Goal: Task Accomplishment & Management: Use online tool/utility

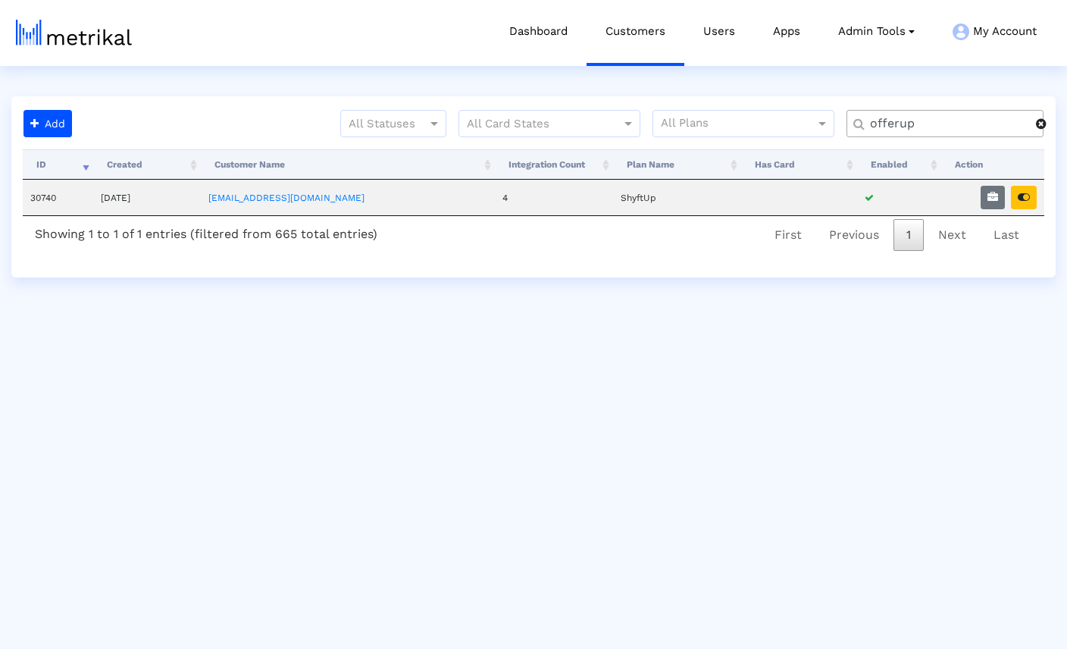
click at [1041, 125] on span at bounding box center [1041, 123] width 11 height 12
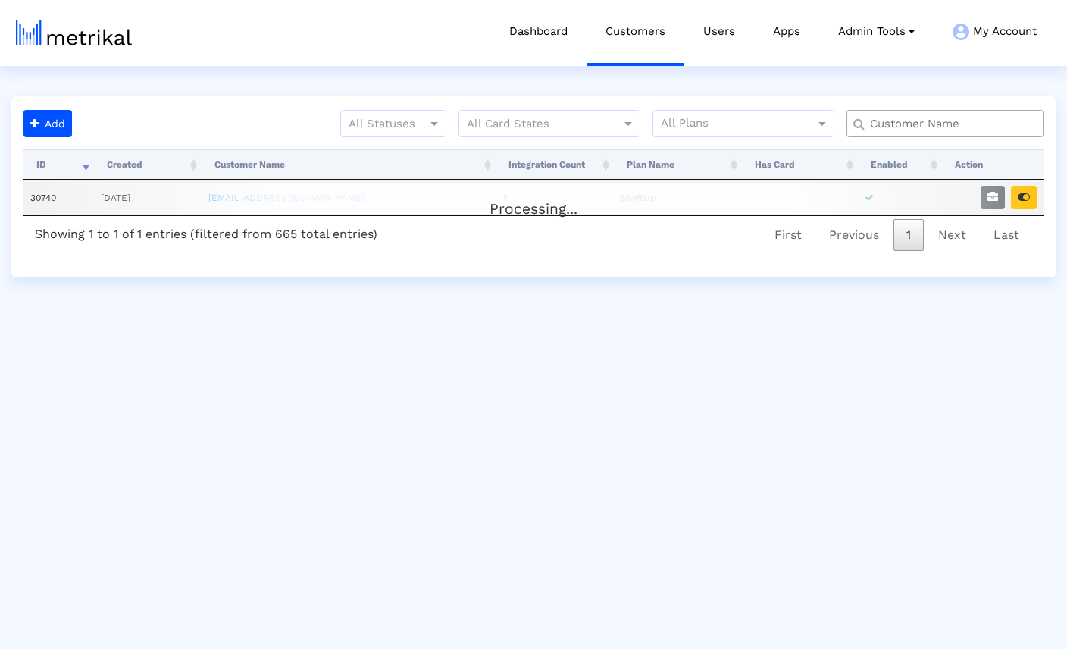
click at [977, 121] on input "text" at bounding box center [949, 124] width 178 height 16
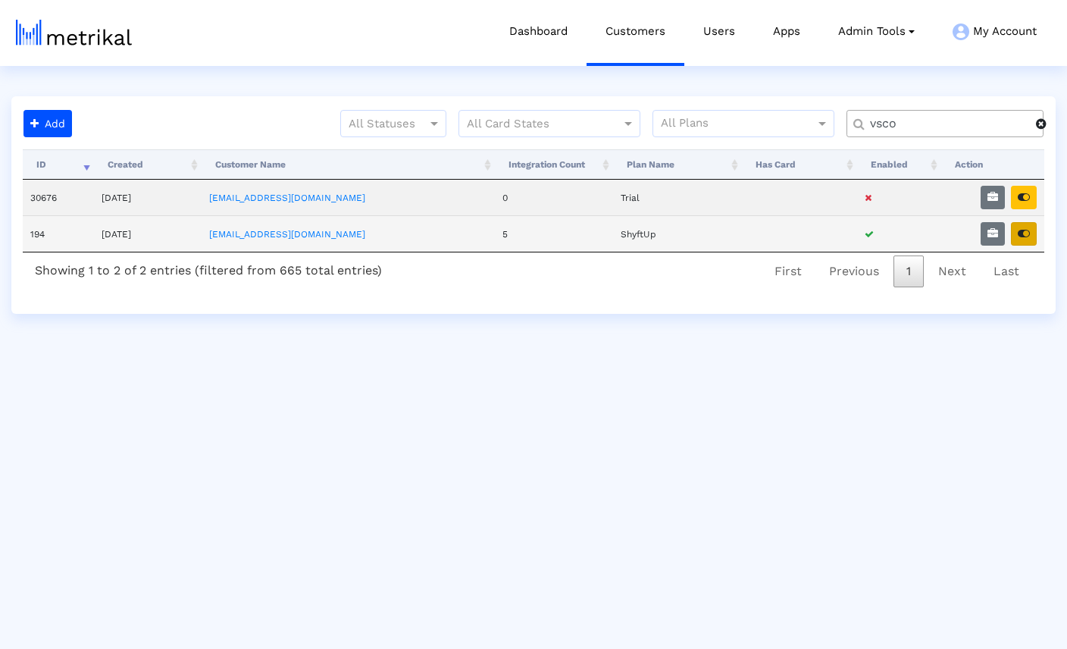
type input "vsco"
click at [1026, 236] on icon "button" at bounding box center [1024, 233] width 12 height 11
click at [994, 233] on icon "button" at bounding box center [993, 233] width 11 height 11
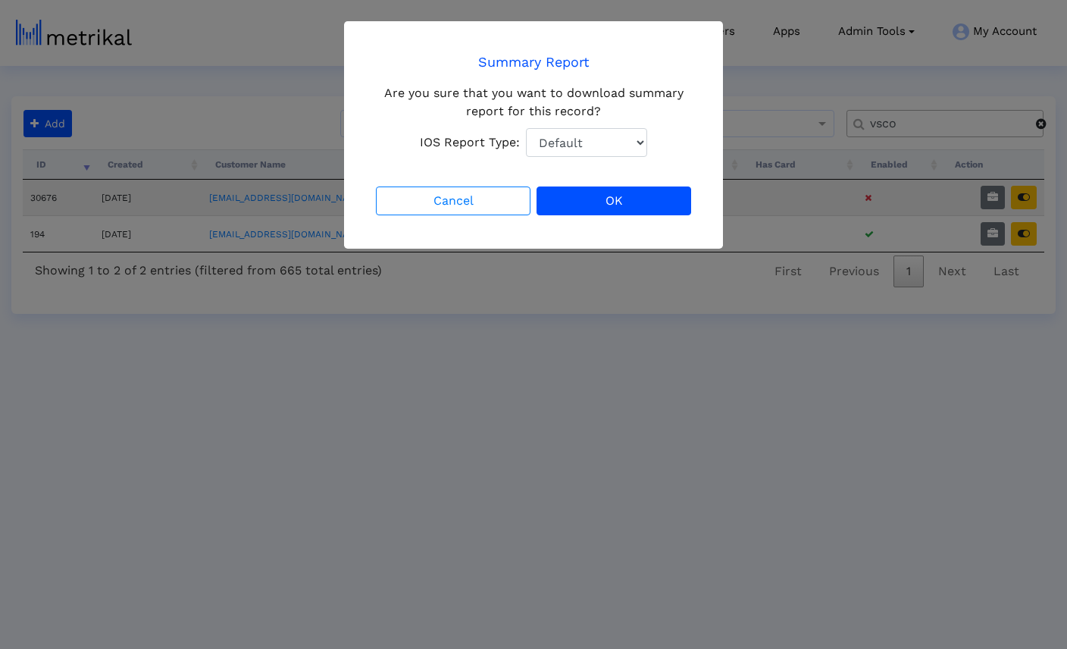
select select "1: 1"
click option "Total Downloads" at bounding box center [0, 0] width 0 height 0
click at [601, 200] on button "OK" at bounding box center [614, 200] width 155 height 29
